Goal: Information Seeking & Learning: Find specific fact

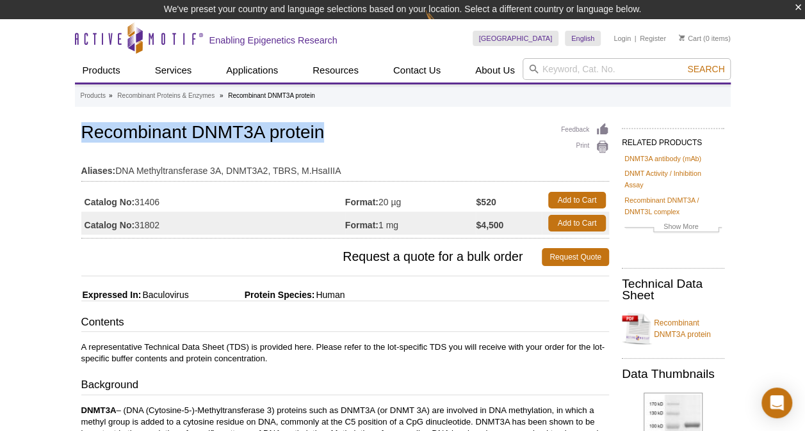
drag, startPoint x: 321, startPoint y: 132, endPoint x: 79, endPoint y: 119, distance: 242.9
copy h1 "Recombinant DNMT3A protein"
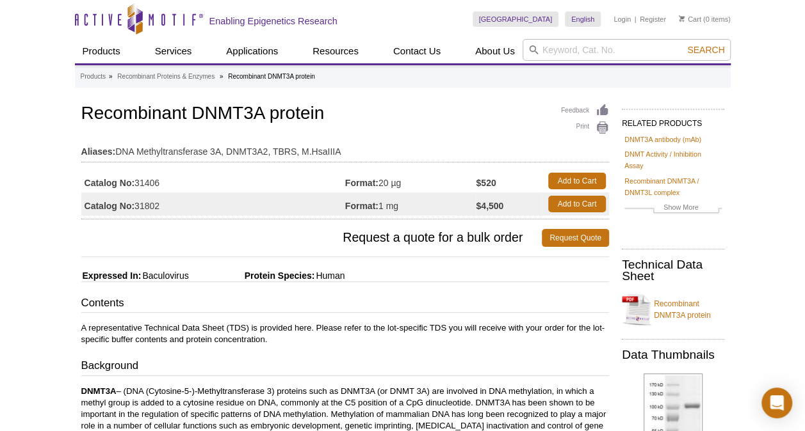
click at [314, 185] on td "Catalog No: 31406" at bounding box center [213, 181] width 264 height 23
drag, startPoint x: 168, startPoint y: 184, endPoint x: 138, endPoint y: 181, distance: 30.9
click at [138, 181] on td "Catalog No: 31406" at bounding box center [213, 181] width 264 height 23
copy td "31406"
click at [329, 197] on td "Catalog No: 31802" at bounding box center [213, 204] width 264 height 23
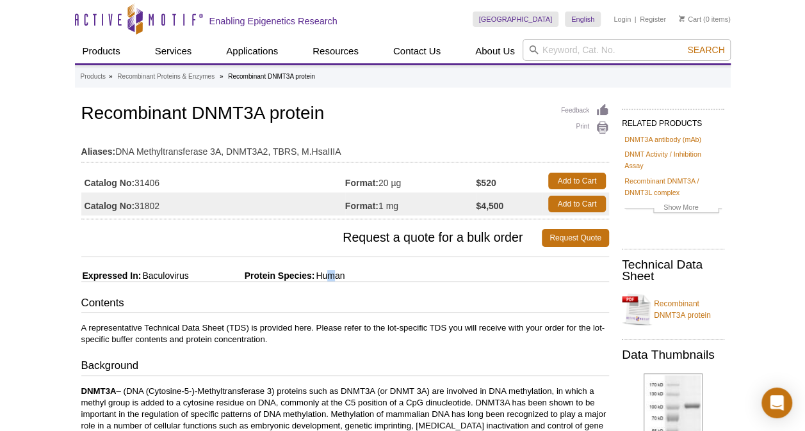
click at [336, 271] on span "Human" at bounding box center [329, 276] width 30 height 10
copy span "m"
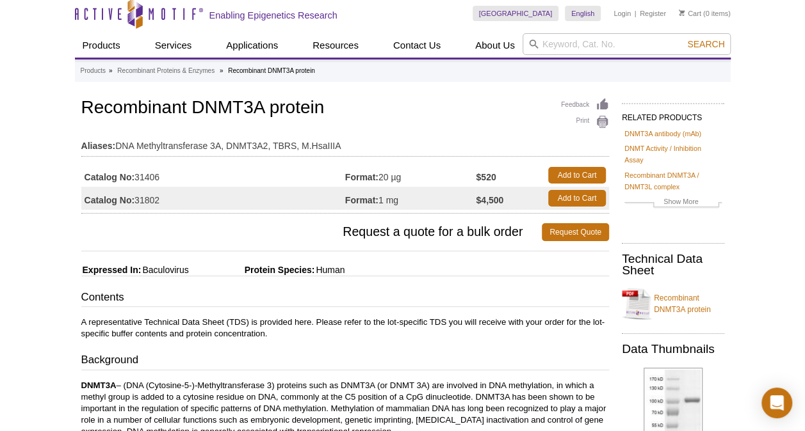
scroll to position [6, 0]
